Goal: Manage account settings

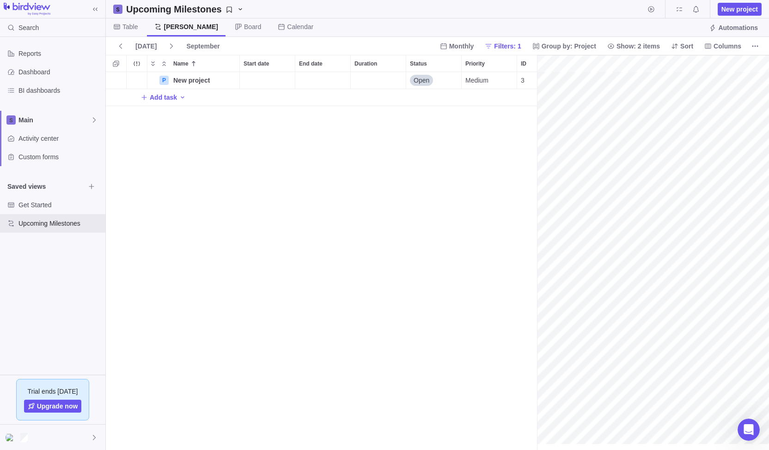
scroll to position [323, 0]
click at [94, 437] on icon at bounding box center [94, 437] width 7 height 7
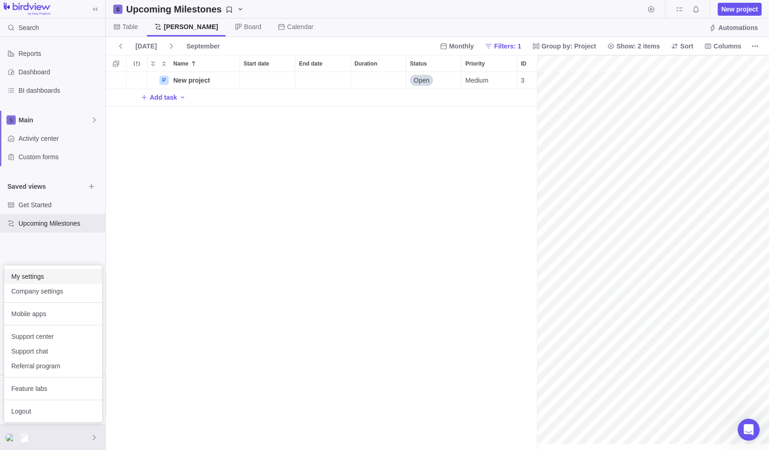
click at [41, 276] on span "My settings" at bounding box center [53, 276] width 83 height 9
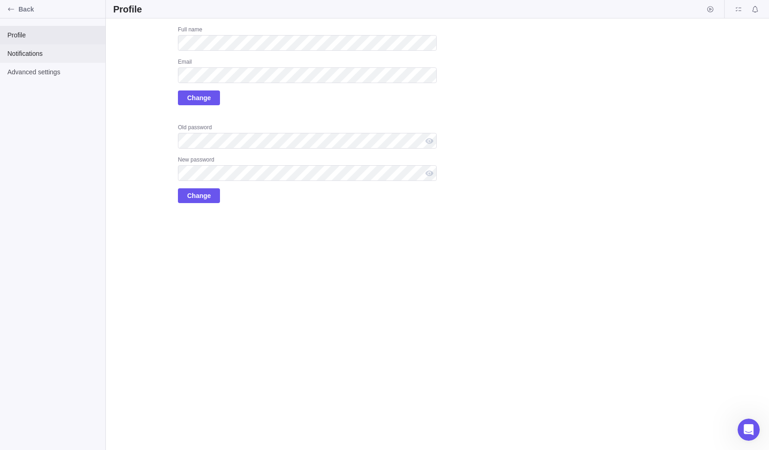
click at [43, 53] on span "Notifications" at bounding box center [52, 53] width 91 height 9
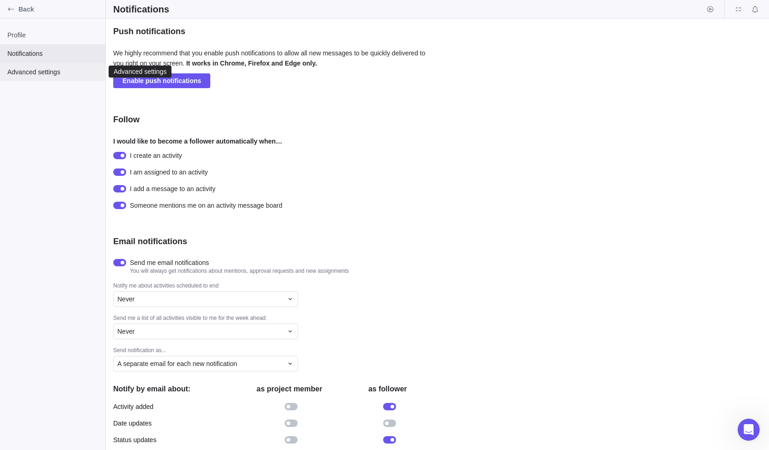
click at [42, 71] on span "Advanced settings" at bounding box center [52, 71] width 91 height 9
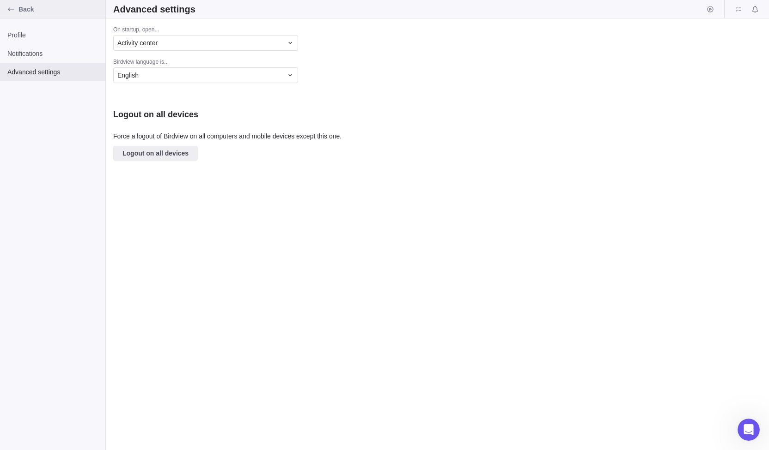
click at [23, 10] on span "Back" at bounding box center [59, 9] width 83 height 9
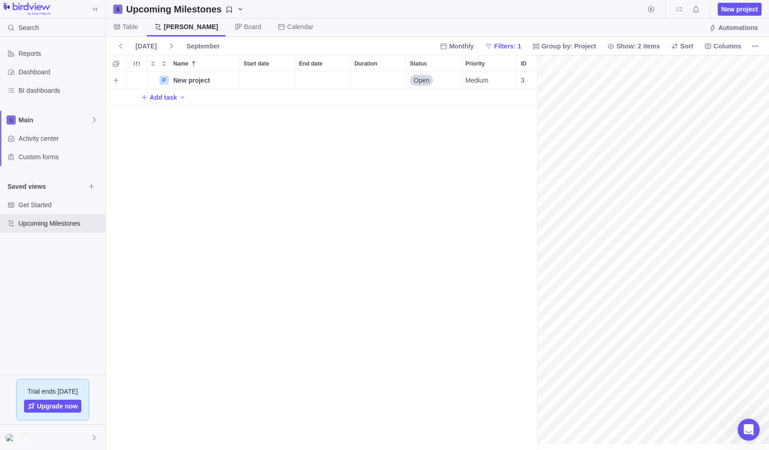
scroll to position [0, 40]
click at [744, 431] on icon "Open Intercom Messenger" at bounding box center [747, 428] width 15 height 15
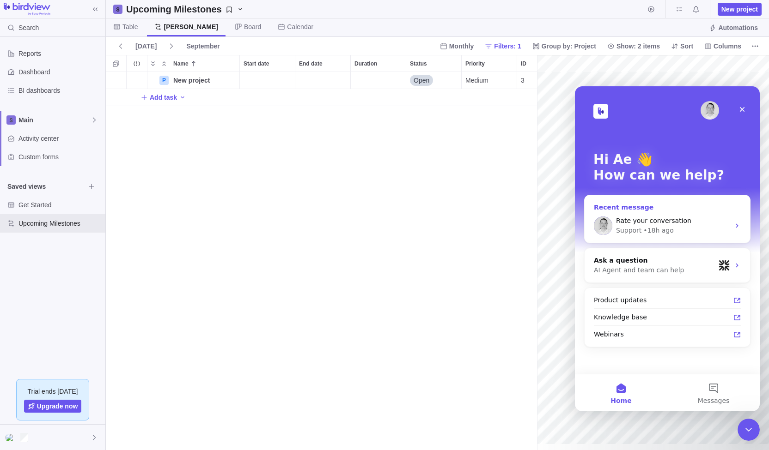
click at [706, 213] on div "Rate your conversation Support • 18h ago" at bounding box center [666, 226] width 165 height 34
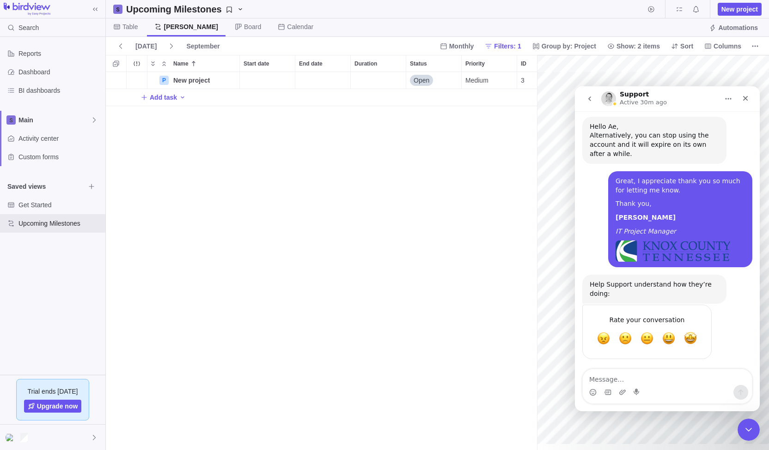
scroll to position [323, 0]
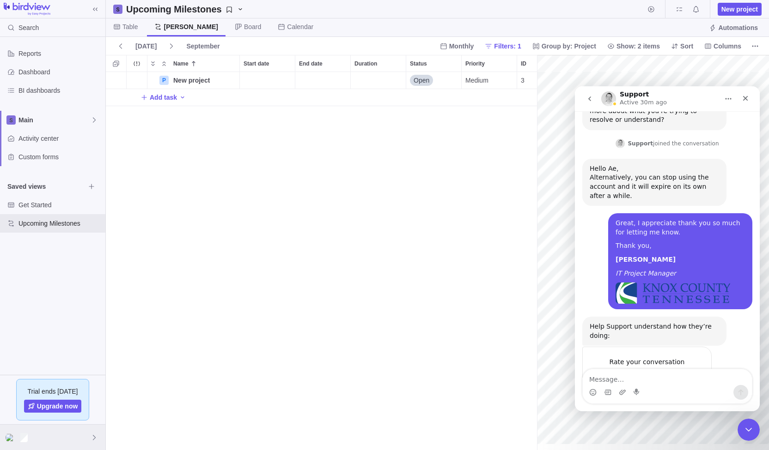
click at [87, 435] on div at bounding box center [52, 437] width 105 height 25
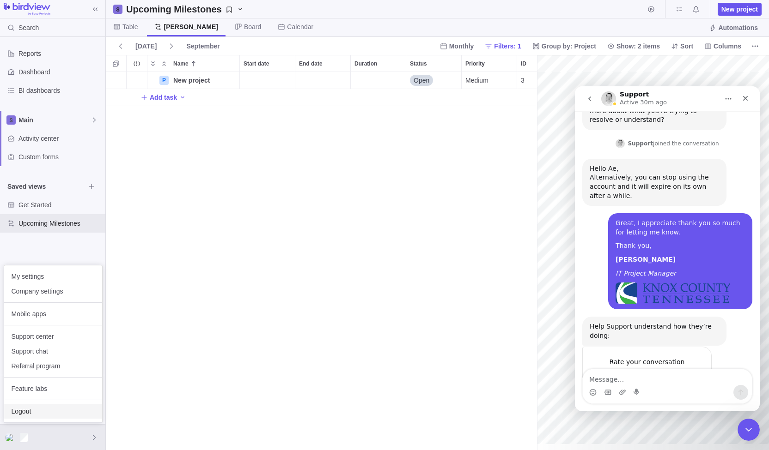
click at [73, 413] on span "Logout" at bounding box center [53, 411] width 83 height 9
